Goal: Task Accomplishment & Management: Use online tool/utility

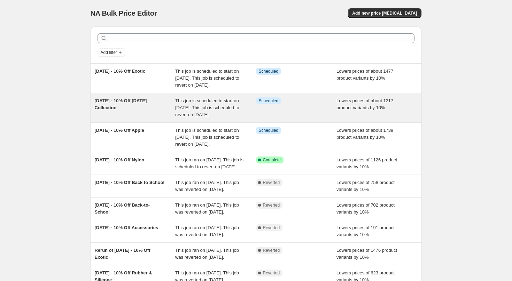
click at [203, 114] on span "This job is scheduled to start on [DATE]. This job is scheduled to revert on [D…" at bounding box center [207, 107] width 64 height 19
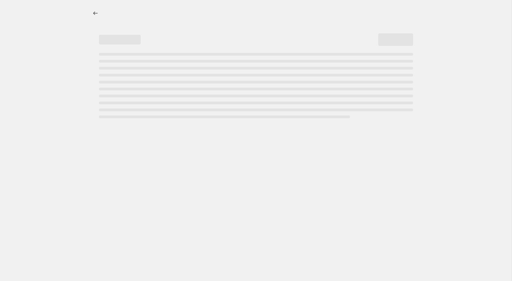
select select "percentage"
select select "not_equal"
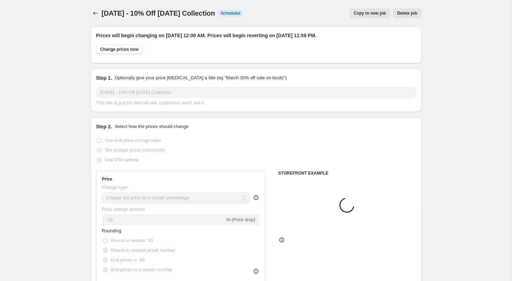
select select "tag"
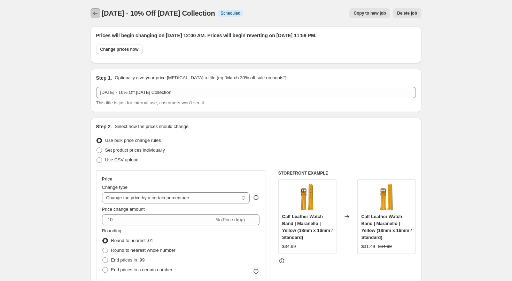
click at [93, 12] on icon "Price change jobs" at bounding box center [95, 13] width 7 height 7
